Goal: Information Seeking & Learning: Learn about a topic

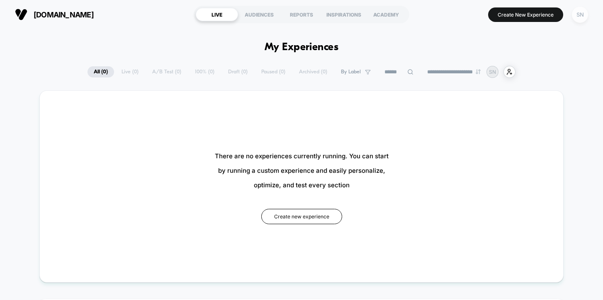
click at [583, 17] on div "SN" at bounding box center [580, 15] width 16 height 16
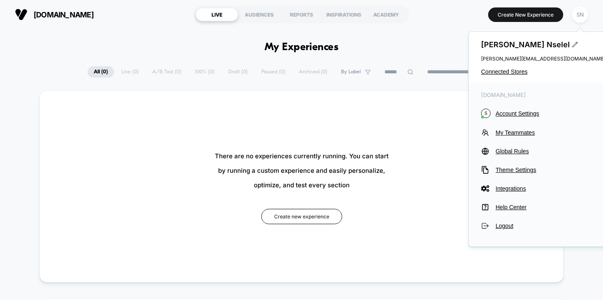
click at [531, 41] on span "[PERSON_NAME]" at bounding box center [543, 44] width 124 height 9
click at [572, 42] on icon at bounding box center [575, 44] width 6 height 6
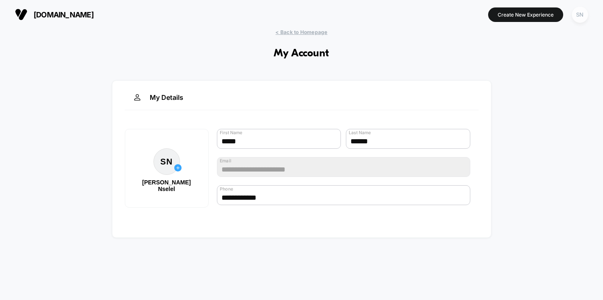
click at [579, 14] on div "SN" at bounding box center [580, 15] width 16 height 16
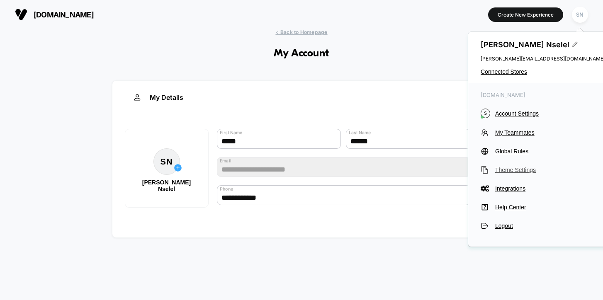
click at [506, 172] on span "Theme Settings" at bounding box center [550, 170] width 110 height 7
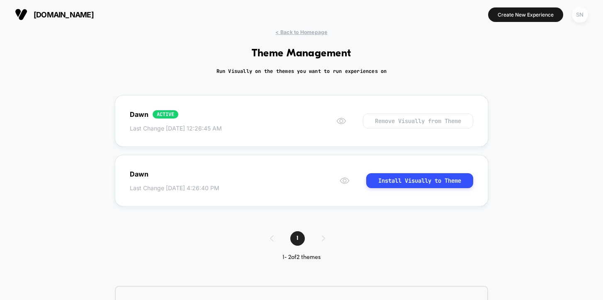
click at [581, 15] on div "SN" at bounding box center [580, 15] width 16 height 16
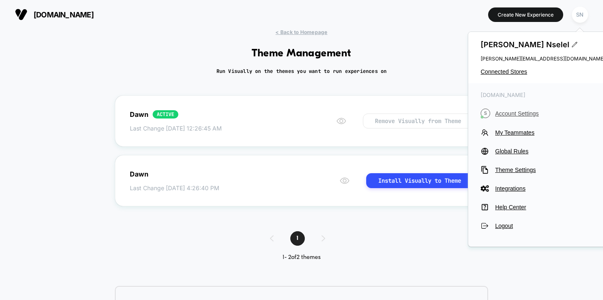
click at [518, 115] on span "Account Settings" at bounding box center [550, 113] width 110 height 7
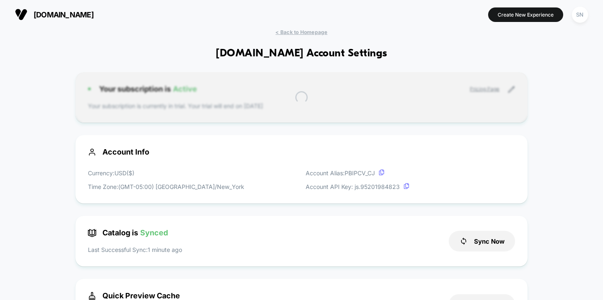
scroll to position [112, 0]
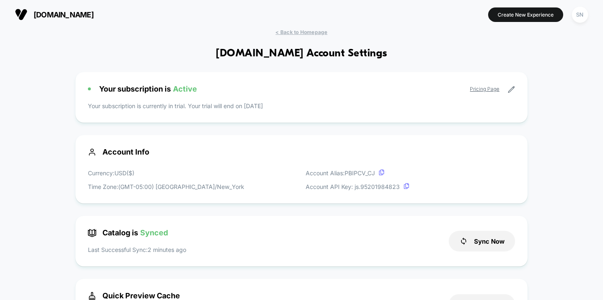
click at [445, 174] on div "Currency: USD ( $ ) Time Zone: (GMT-05:00) [GEOGRAPHIC_DATA]/New_York Account A…" at bounding box center [302, 180] width 428 height 22
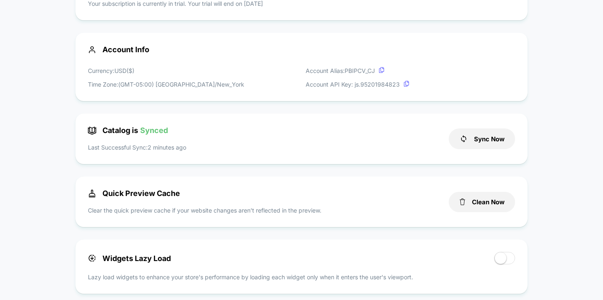
scroll to position [0, 0]
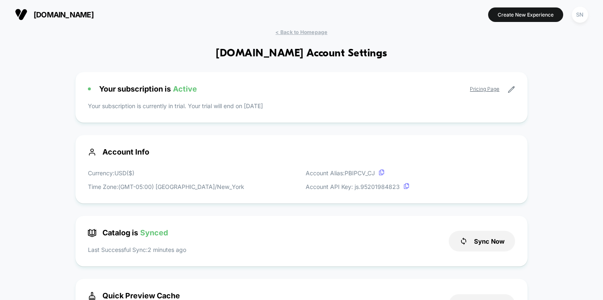
click at [514, 89] on icon at bounding box center [511, 89] width 7 height 7
click at [510, 91] on icon at bounding box center [511, 89] width 7 height 7
click at [513, 86] on icon at bounding box center [511, 89] width 7 height 7
click at [483, 90] on link "Pricing Page" at bounding box center [484, 89] width 29 height 6
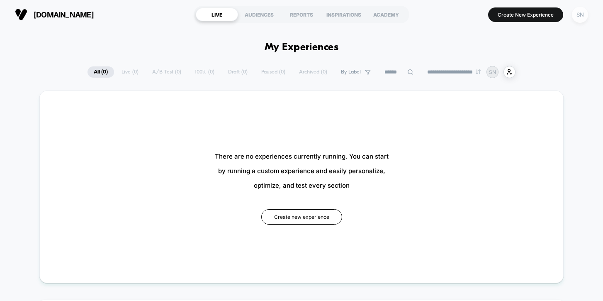
click at [584, 13] on div "SN" at bounding box center [580, 15] width 16 height 16
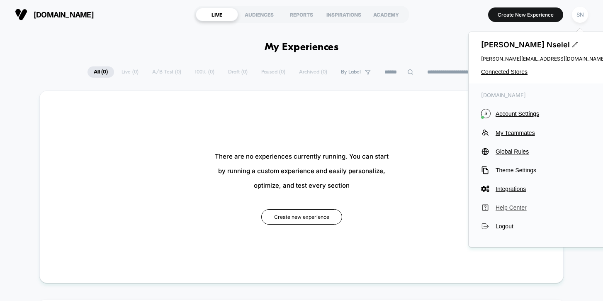
click at [506, 206] on span "Help Center" at bounding box center [551, 207] width 110 height 7
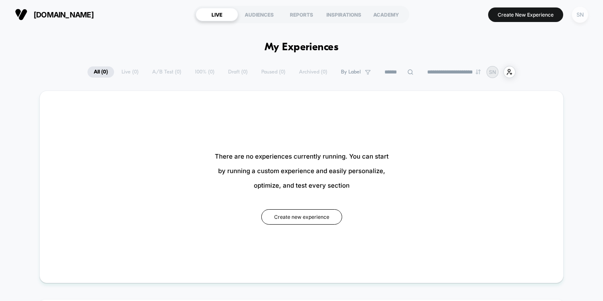
click at [580, 16] on div "SN" at bounding box center [580, 15] width 16 height 16
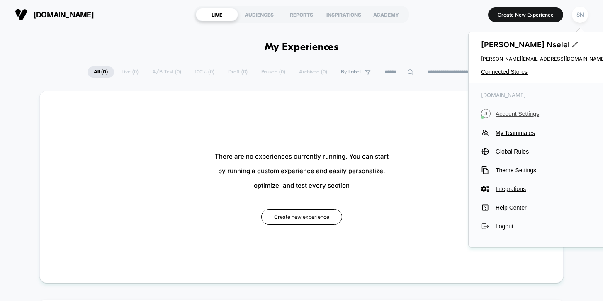
click at [523, 110] on span "Account Settings" at bounding box center [551, 113] width 110 height 7
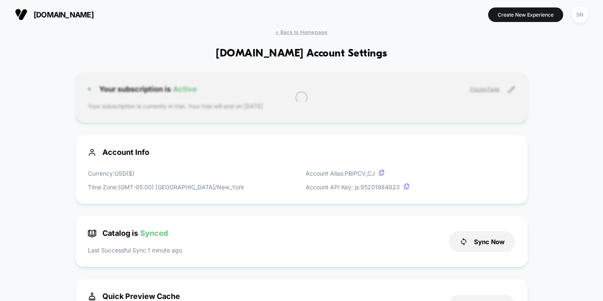
scroll to position [112, 0]
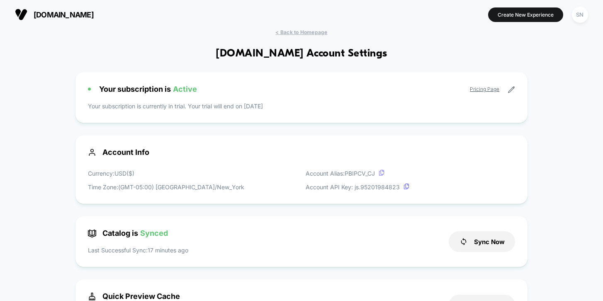
click at [384, 173] on icon at bounding box center [382, 173] width 6 height 6
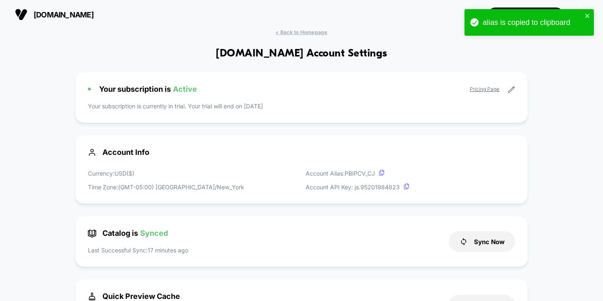
click at [354, 151] on span "Account Info" at bounding box center [302, 152] width 428 height 9
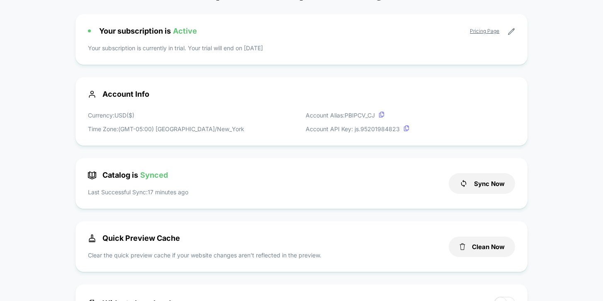
scroll to position [0, 0]
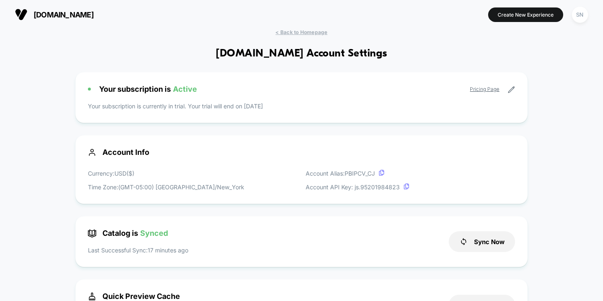
click at [514, 89] on icon at bounding box center [511, 89] width 7 height 7
click at [509, 92] on icon at bounding box center [511, 90] width 6 height 6
click at [489, 90] on link "Pricing Page" at bounding box center [484, 89] width 29 height 6
